Goal: Navigation & Orientation: Find specific page/section

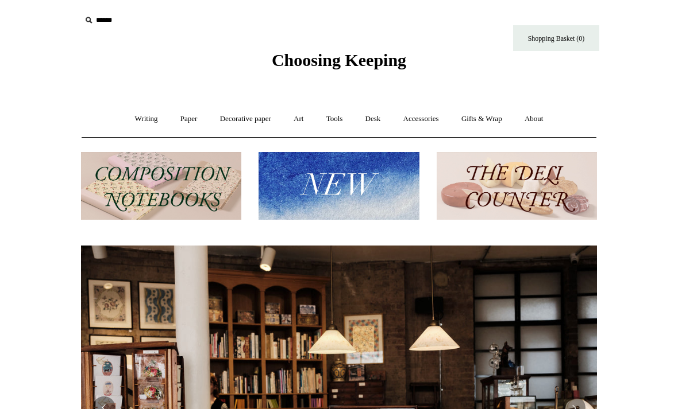
click at [326, 198] on img at bounding box center [338, 186] width 160 height 68
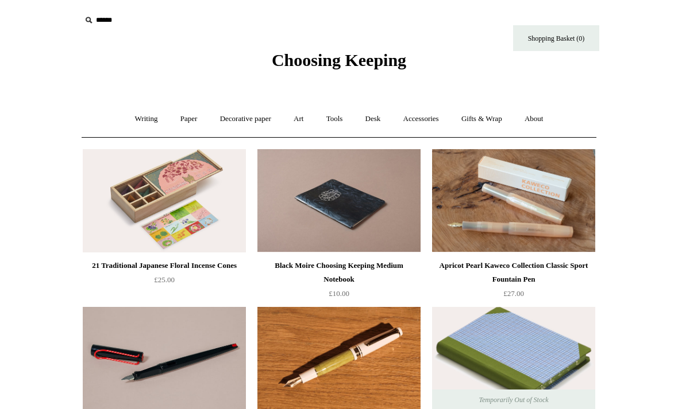
click at [308, 119] on link "Art +" at bounding box center [298, 119] width 30 height 30
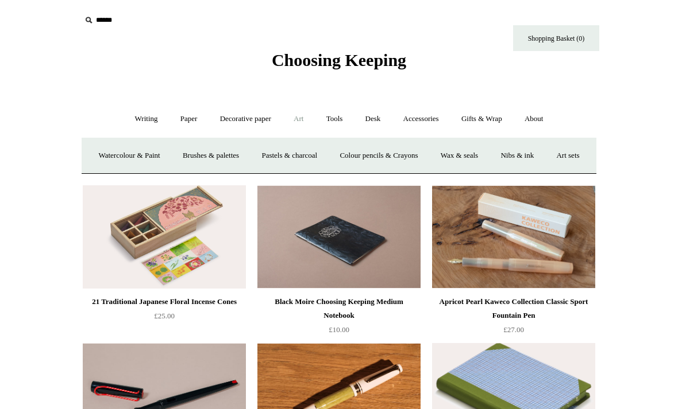
click at [150, 158] on link "Watercolour & Paint" at bounding box center [129, 156] width 82 height 30
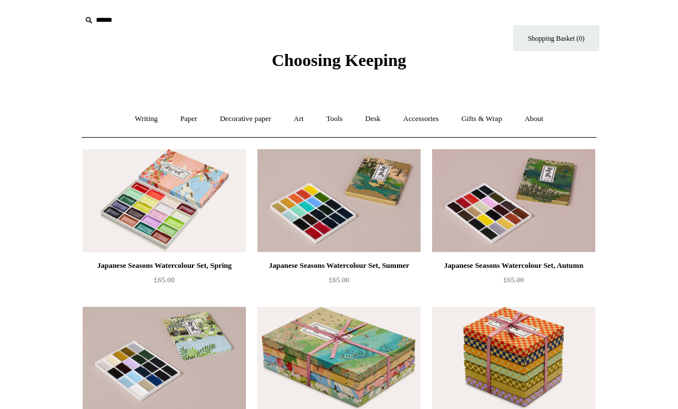
click at [438, 118] on link "Accessories +" at bounding box center [421, 119] width 56 height 30
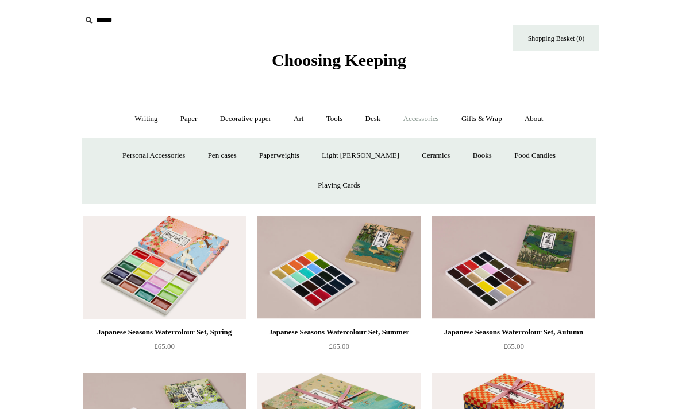
click at [411, 158] on link "Ceramics +" at bounding box center [435, 156] width 49 height 30
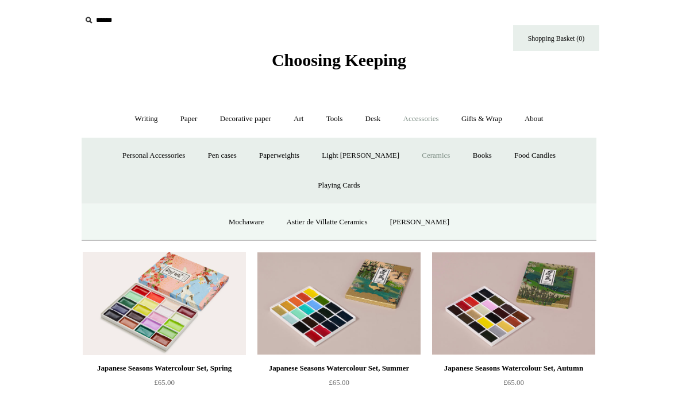
click at [482, 117] on link "Gifts & Wrap +" at bounding box center [481, 119] width 61 height 30
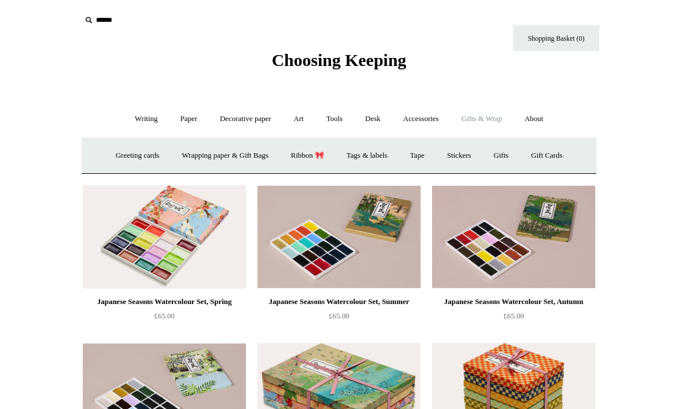
click at [425, 158] on link "Tape" at bounding box center [417, 156] width 35 height 30
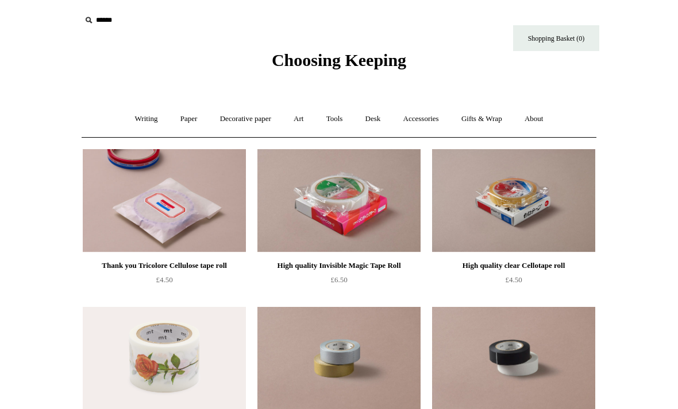
click at [147, 119] on link "Writing +" at bounding box center [147, 119] width 44 height 30
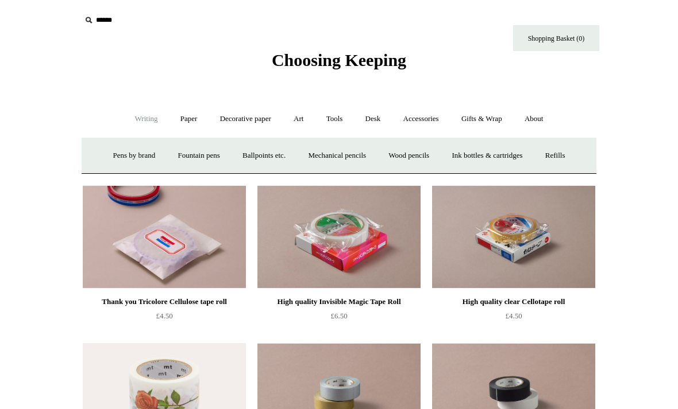
click at [184, 115] on link "Paper +" at bounding box center [189, 119] width 38 height 30
